Goal: Find specific page/section: Find specific page/section

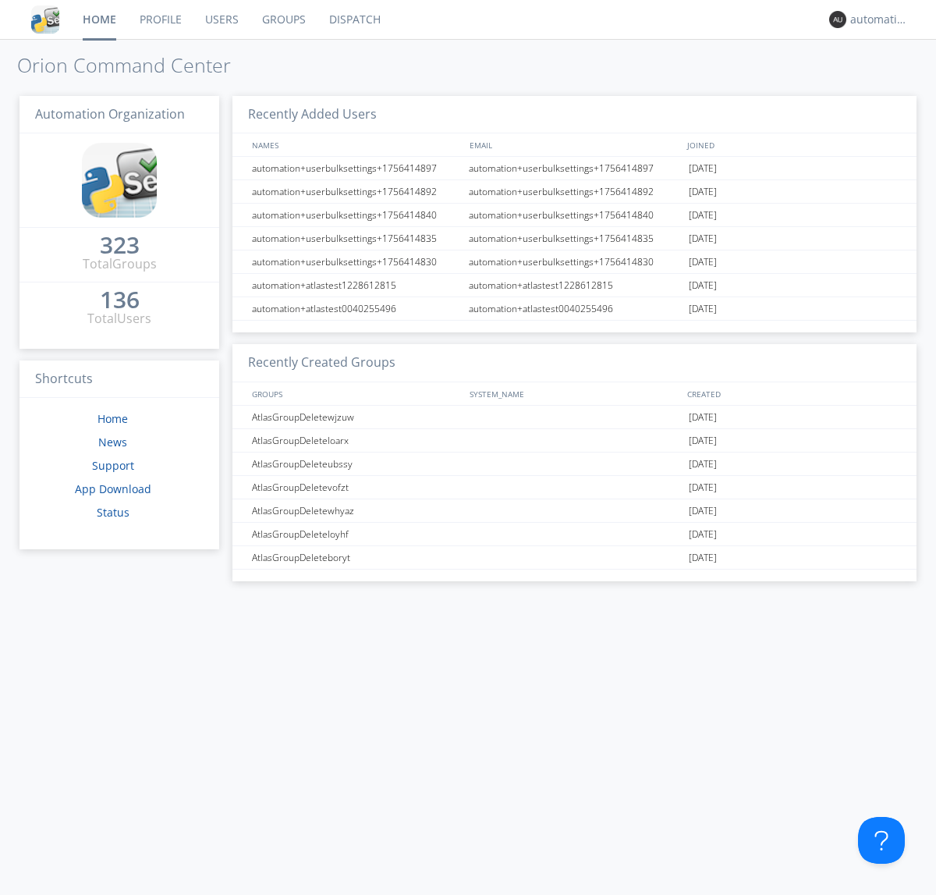
click at [353, 20] on link "Dispatch" at bounding box center [355, 19] width 75 height 39
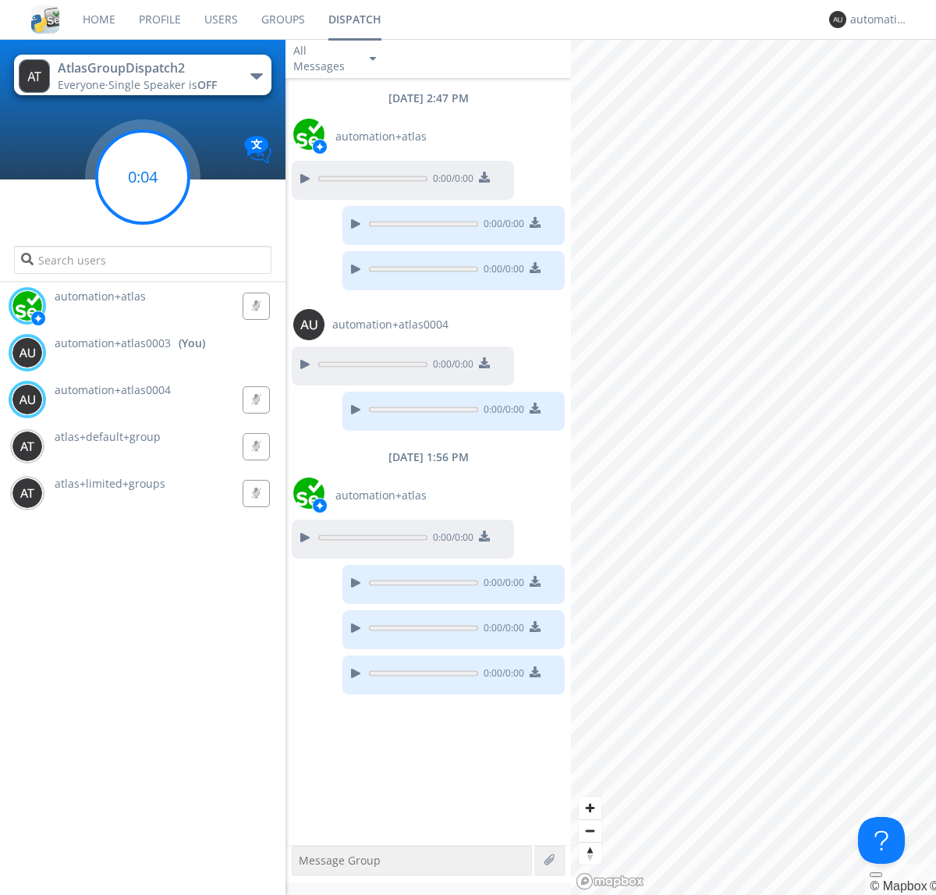
click at [143, 177] on g at bounding box center [143, 177] width 92 height 92
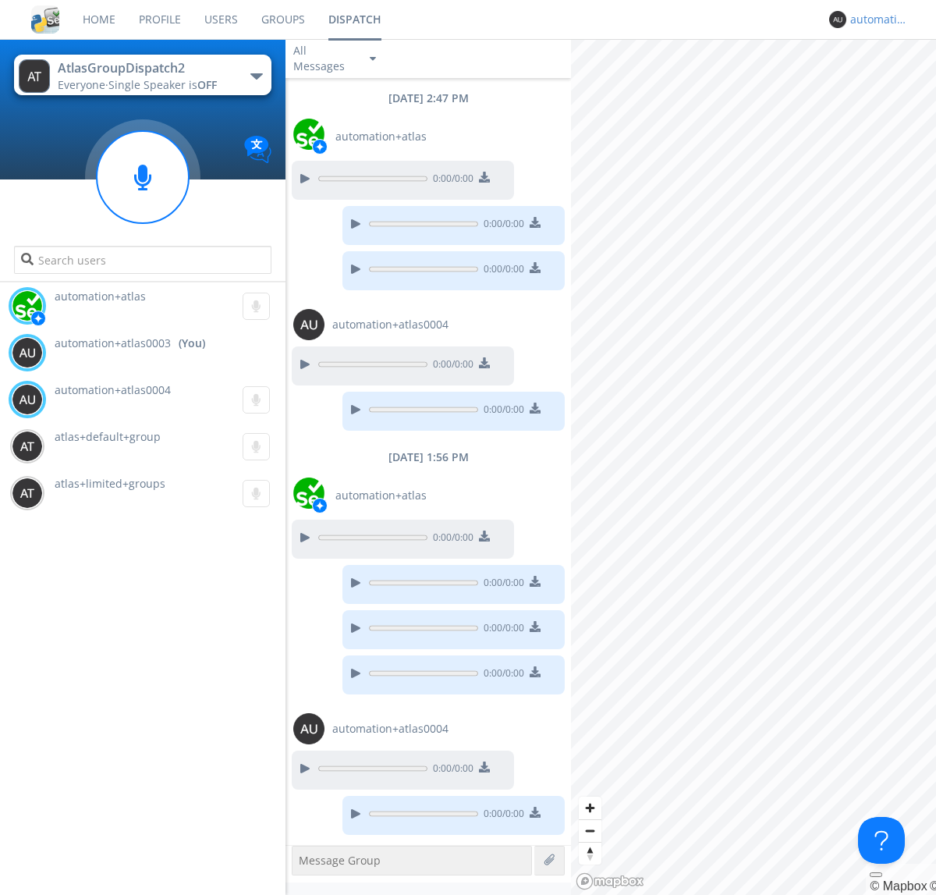
click at [875, 20] on div "automation+atlas0003" at bounding box center [879, 20] width 59 height 16
